Goal: Task Accomplishment & Management: Use online tool/utility

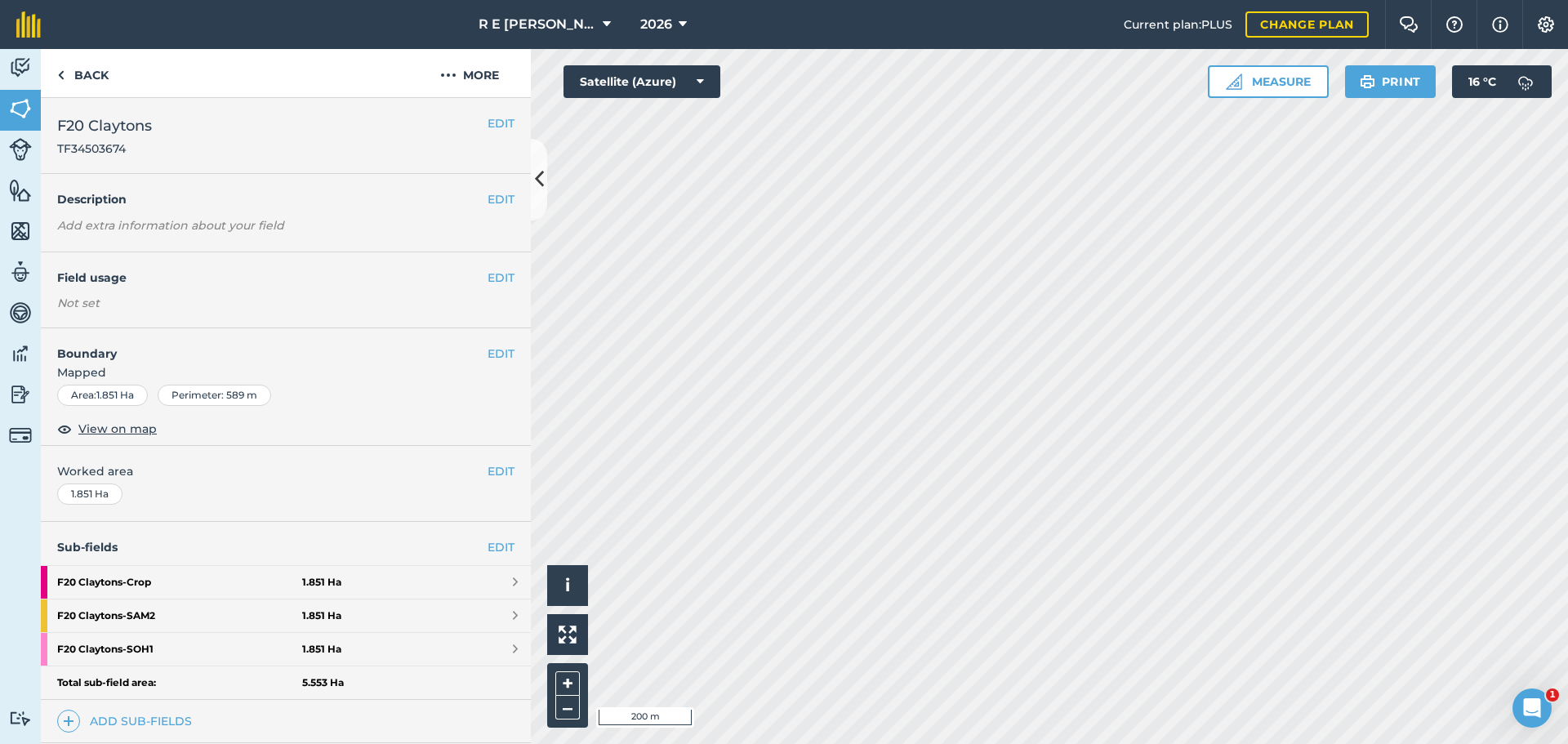
scroll to position [163, 0]
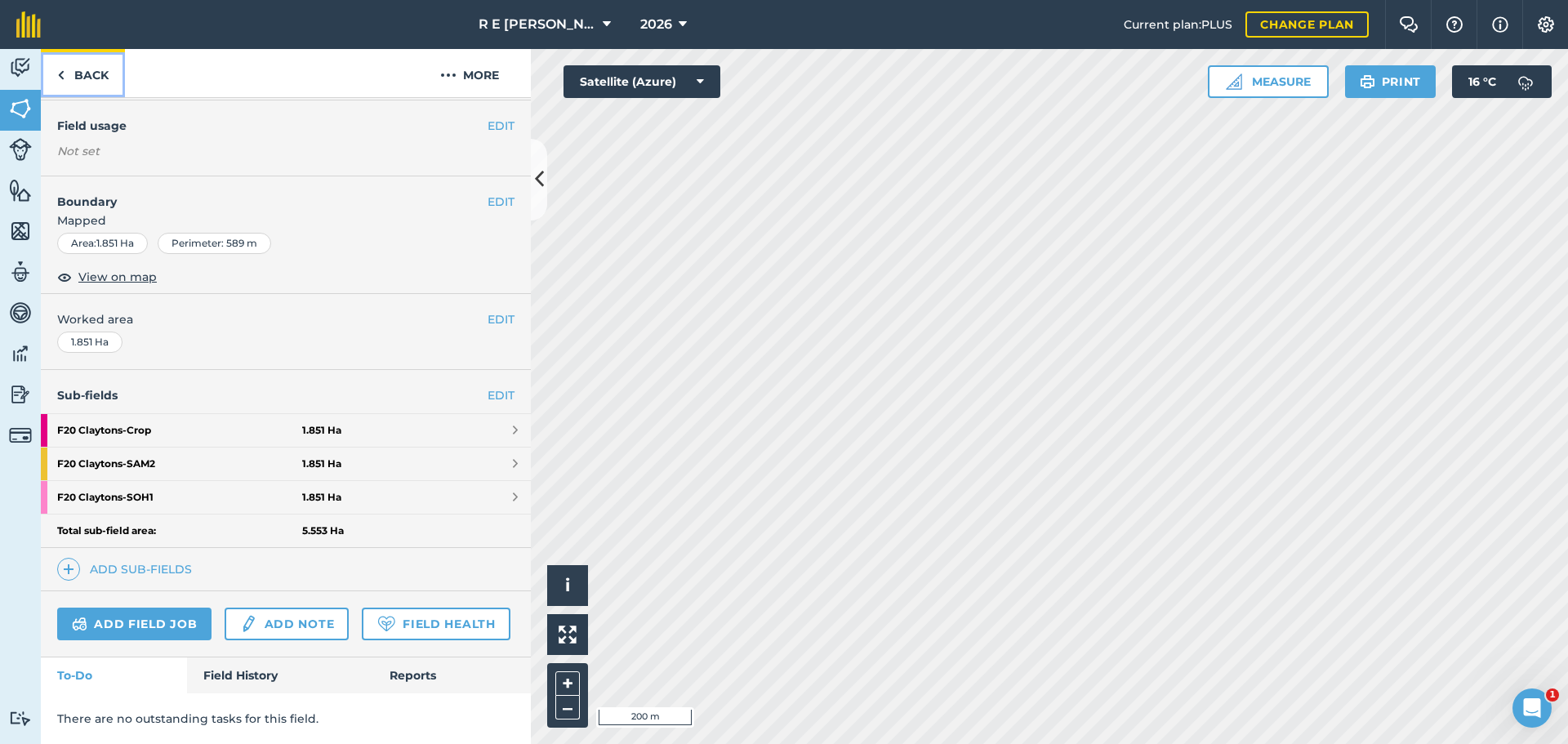
click at [58, 66] on img at bounding box center [61, 75] width 8 height 20
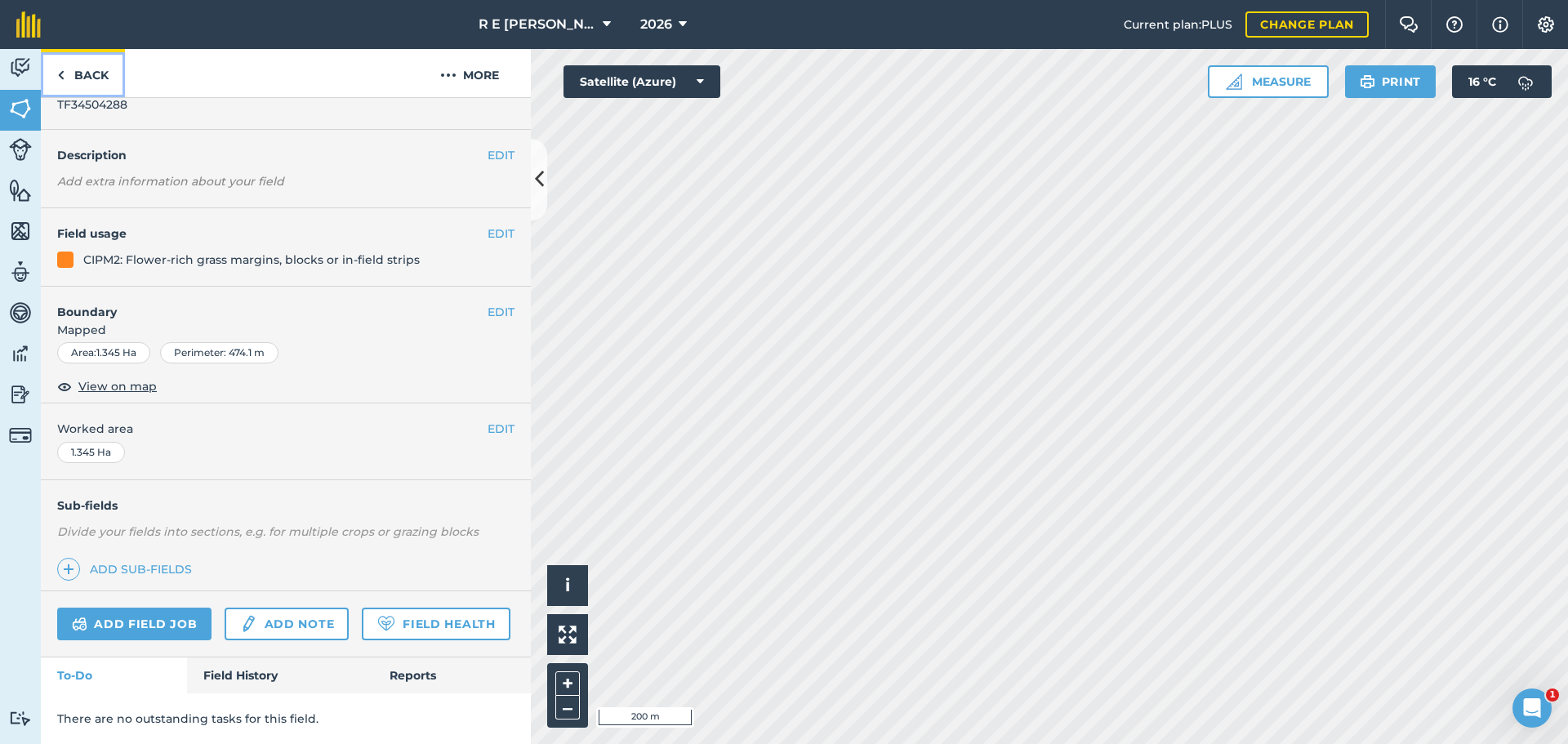
click at [61, 66] on img at bounding box center [61, 75] width 8 height 20
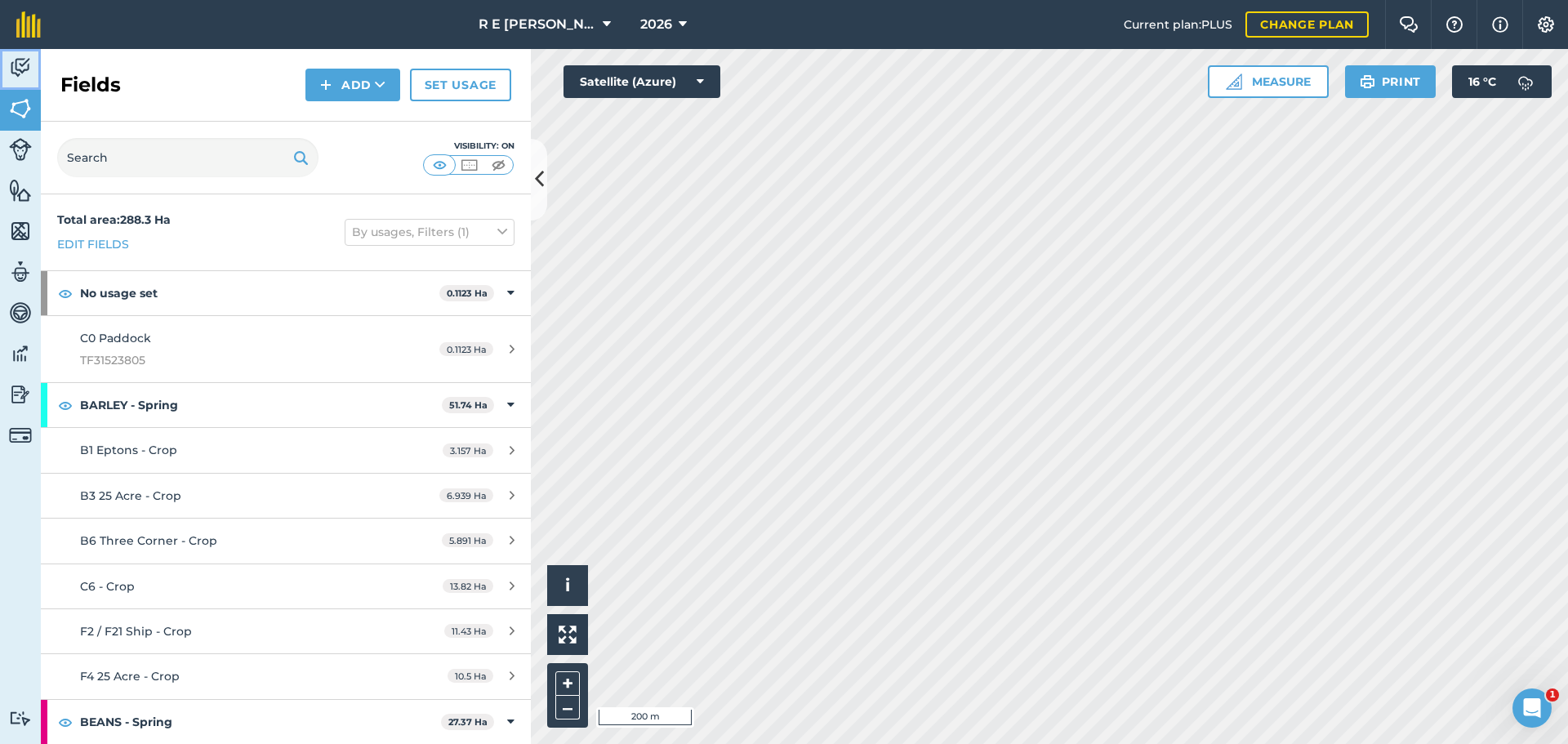
click at [23, 76] on img at bounding box center [20, 68] width 23 height 24
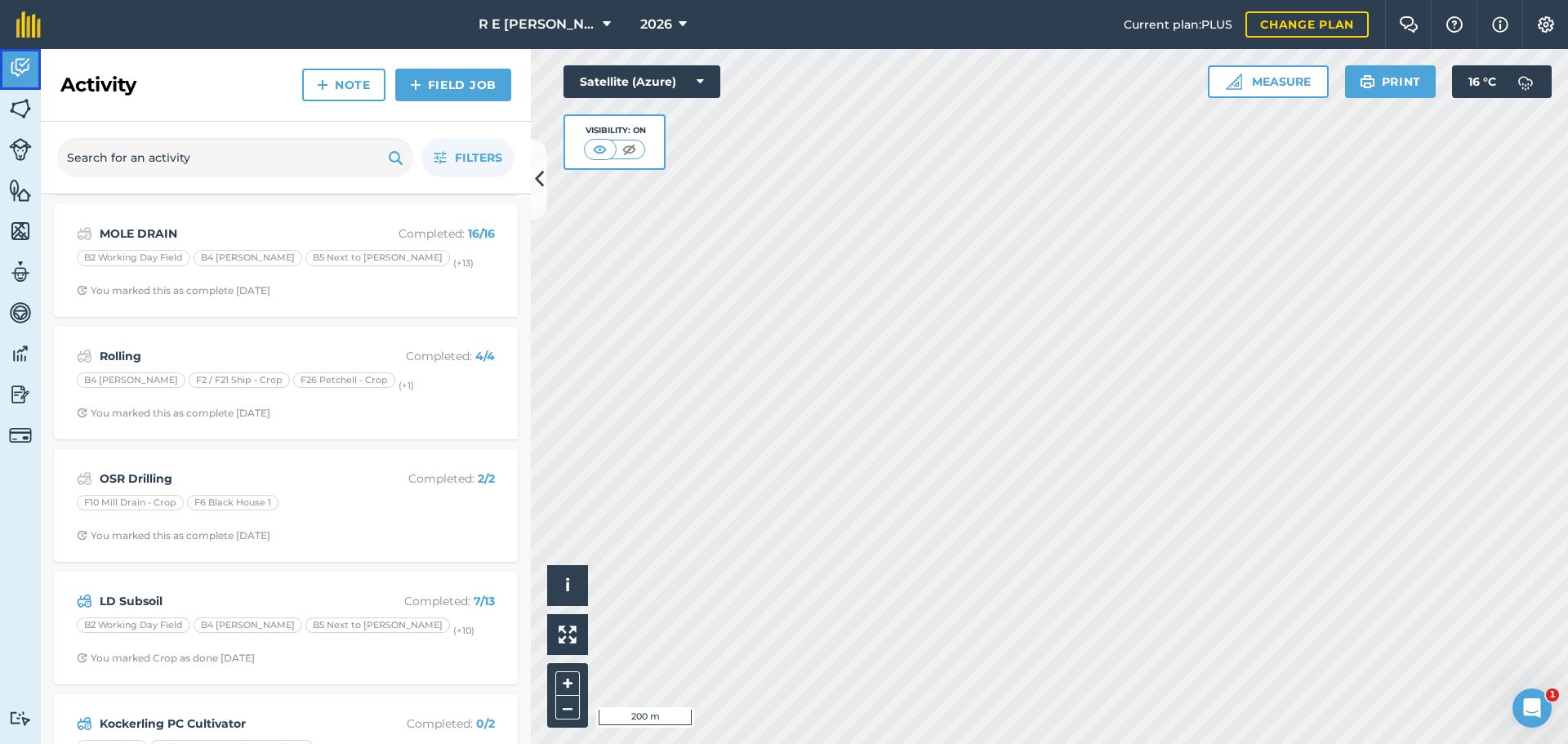
scroll to position [816, 0]
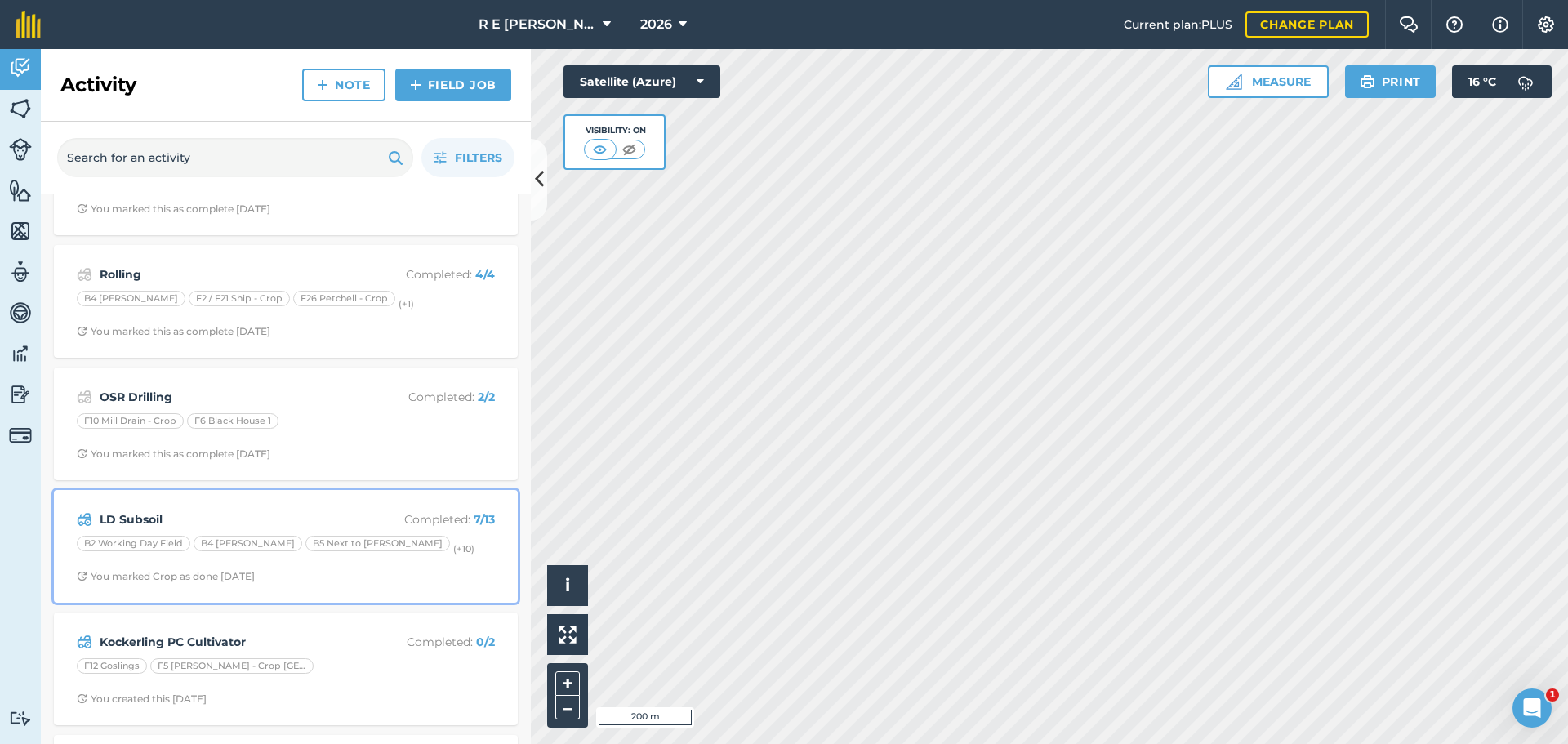
click at [248, 535] on div "B2 Working Day Field B4 [PERSON_NAME] B5 Next to [PERSON_NAME] (+ 10 )" at bounding box center [285, 546] width 418 height 22
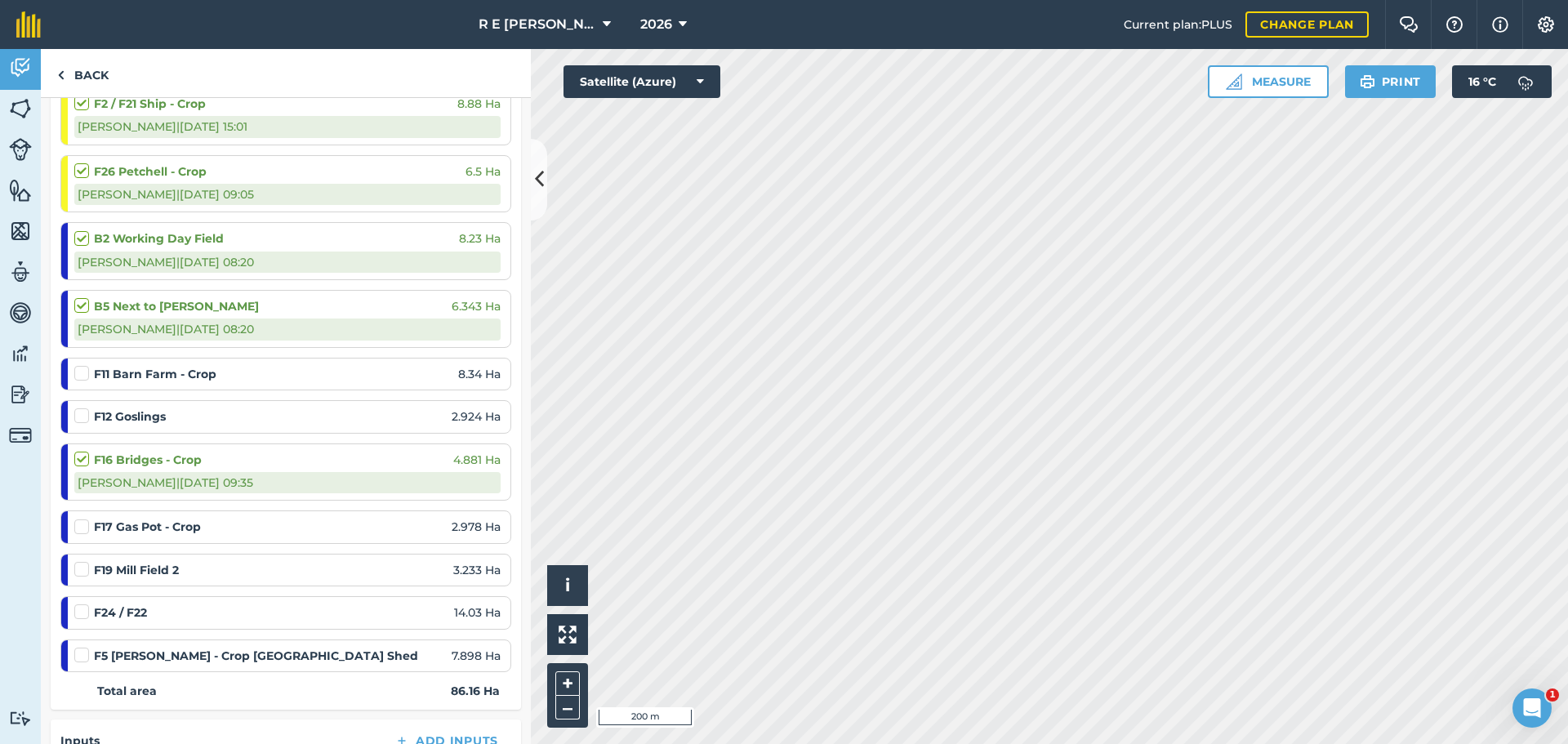
scroll to position [489, 0]
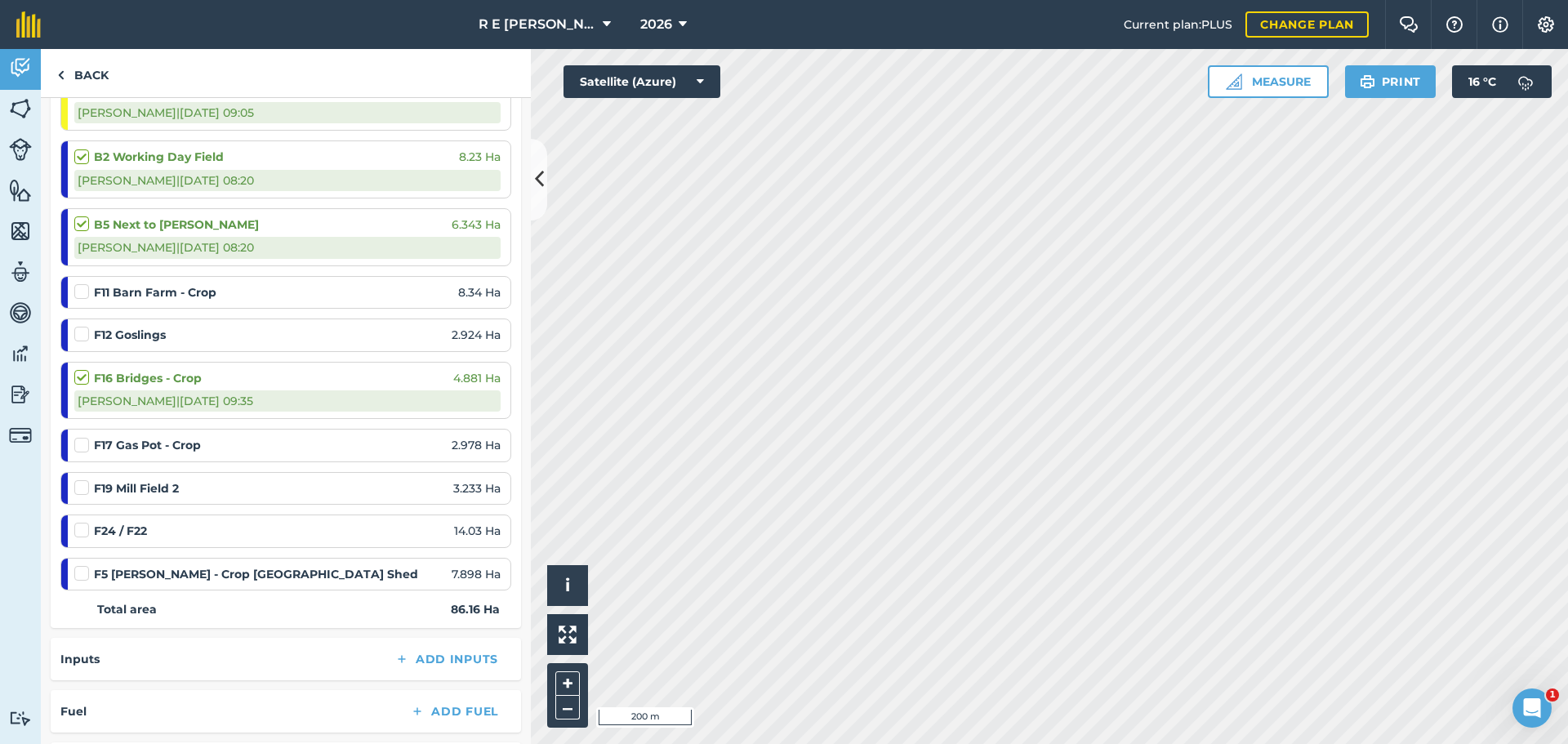
click at [84, 565] on label at bounding box center [84, 565] width 20 height 0
click at [84, 576] on input "checkbox" at bounding box center [79, 570] width 11 height 11
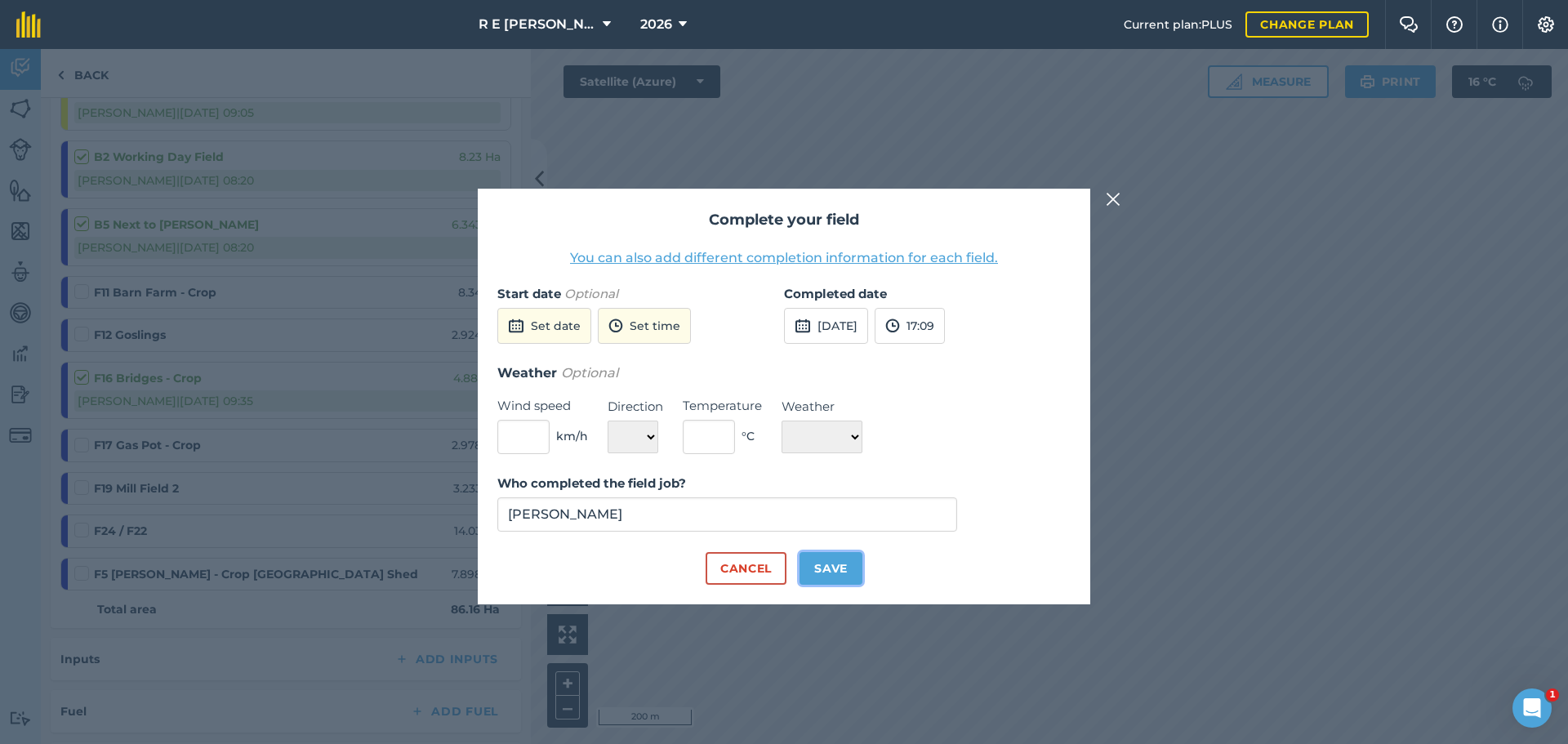
click at [824, 578] on button "Save" at bounding box center [831, 568] width 63 height 32
checkbox input "true"
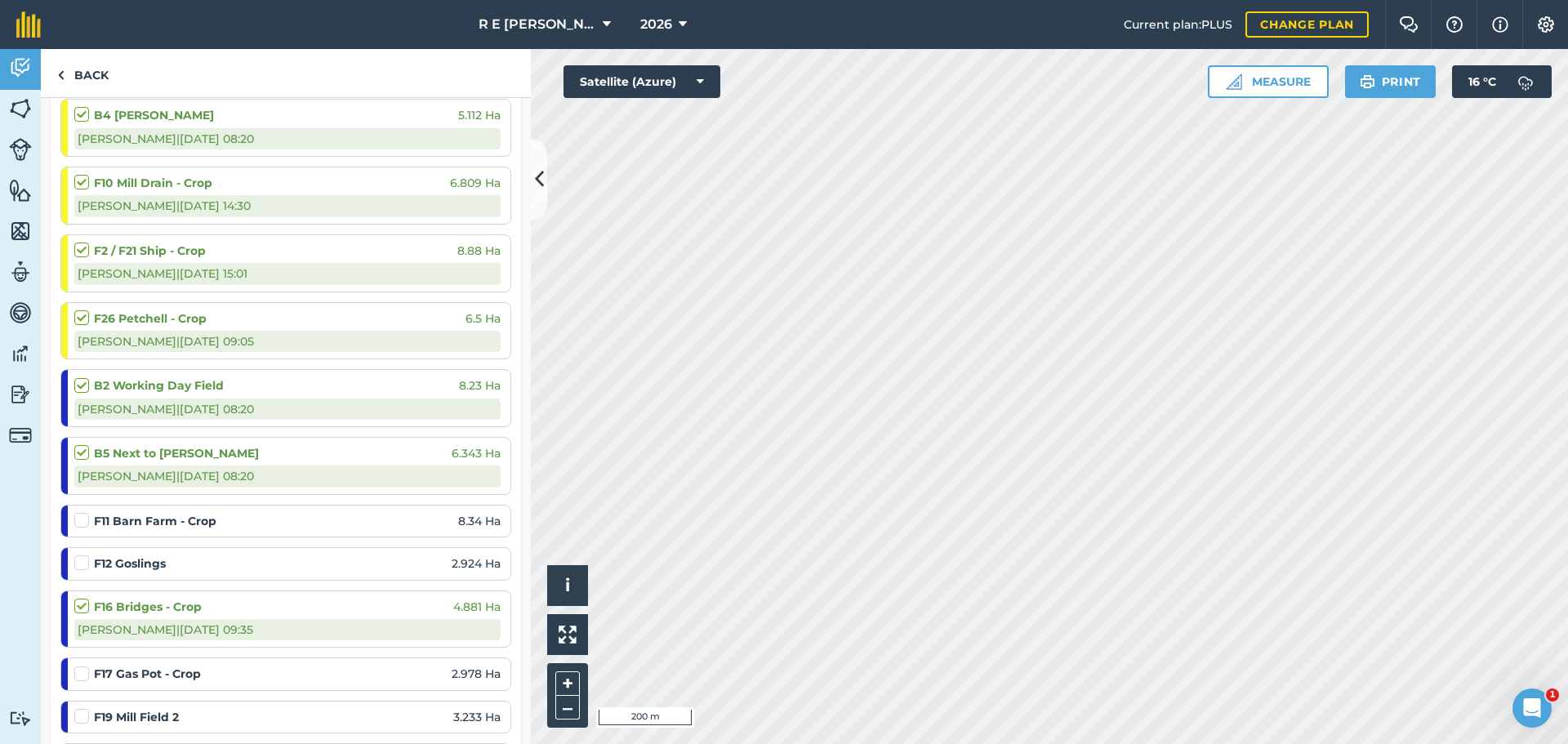
scroll to position [245, 0]
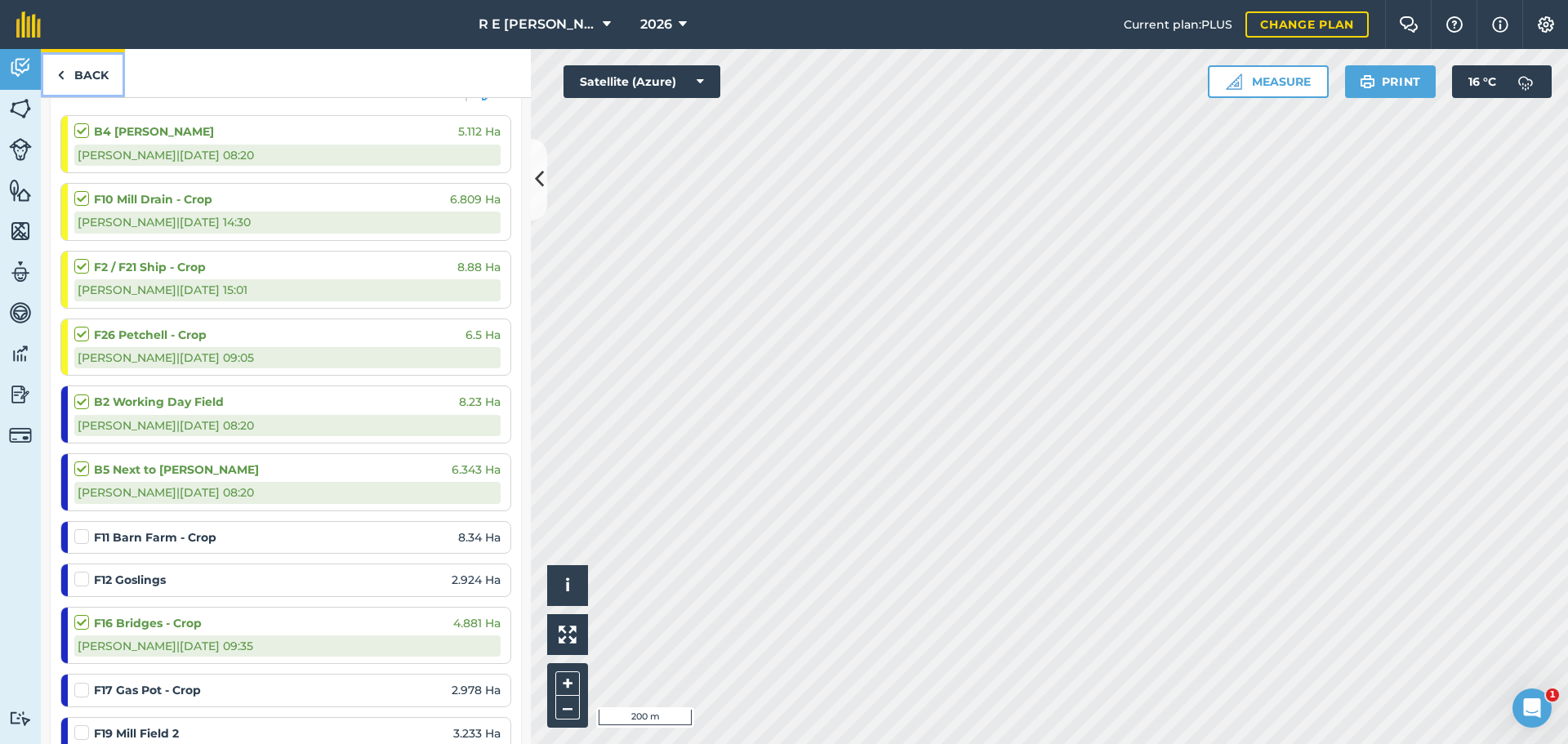
click at [87, 74] on link "Back" at bounding box center [83, 72] width 84 height 48
